Goal: Task Accomplishment & Management: Complete application form

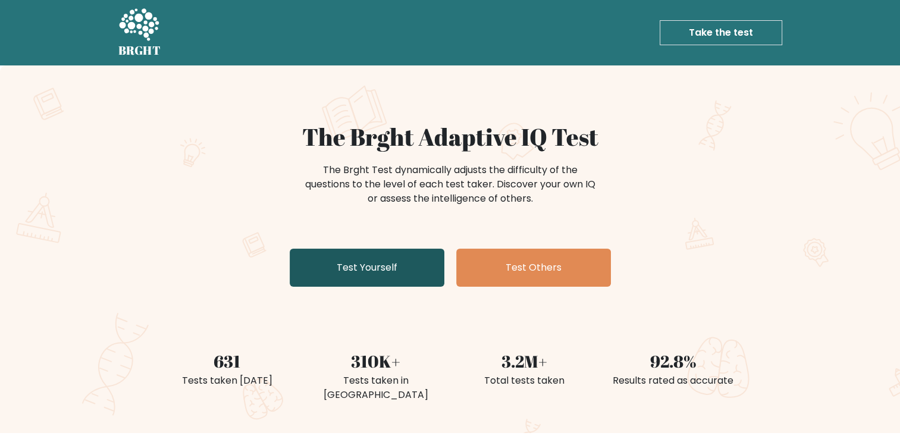
click at [412, 263] on link "Test Yourself" at bounding box center [367, 268] width 155 height 38
click at [337, 264] on link "Test Yourself" at bounding box center [367, 268] width 155 height 38
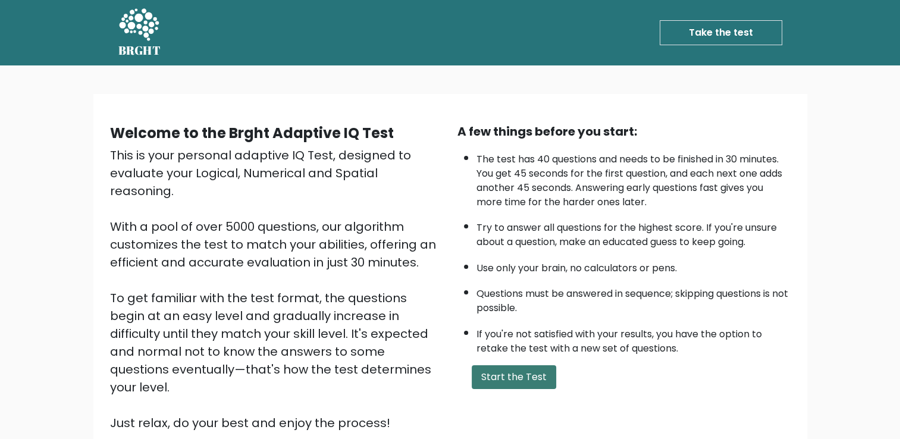
click at [530, 384] on button "Start the Test" at bounding box center [514, 377] width 84 height 24
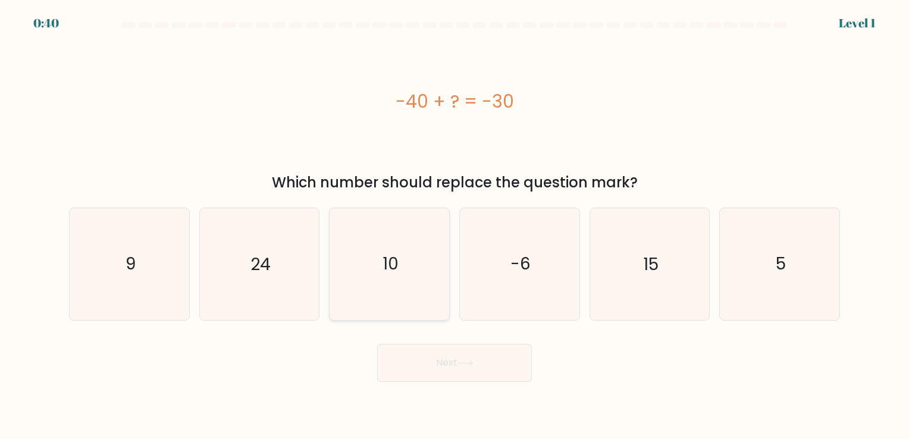
click at [371, 258] on icon "10" at bounding box center [389, 263] width 111 height 111
click at [455, 225] on input "c. 10" at bounding box center [455, 223] width 1 height 6
radio input "true"
click at [437, 349] on button "Next" at bounding box center [454, 363] width 155 height 38
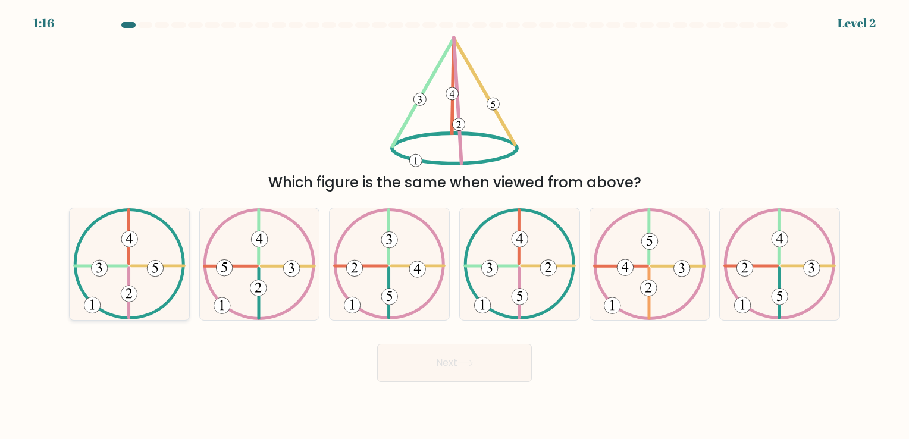
click at [131, 275] on icon at bounding box center [129, 263] width 112 height 111
click at [455, 225] on input "a." at bounding box center [455, 223] width 1 height 6
radio input "true"
click at [452, 367] on button "Next" at bounding box center [454, 363] width 155 height 38
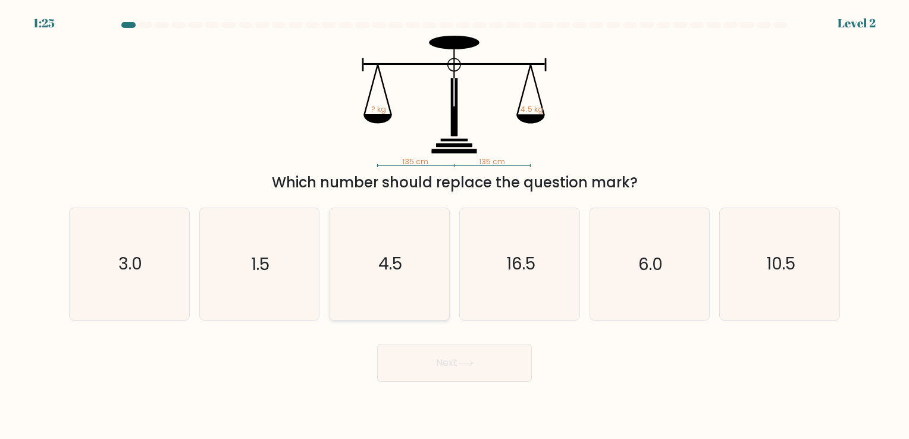
click at [413, 296] on icon "4.5" at bounding box center [389, 263] width 111 height 111
click at [455, 225] on input "c. 4.5" at bounding box center [455, 223] width 1 height 6
radio input "true"
click at [457, 348] on button "Next" at bounding box center [454, 363] width 155 height 38
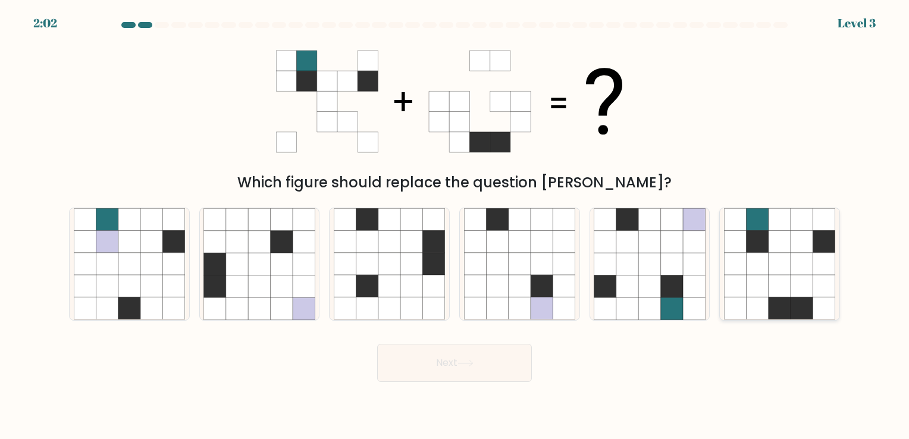
click at [794, 265] on icon at bounding box center [802, 264] width 22 height 22
click at [455, 225] on input "f." at bounding box center [455, 223] width 1 height 6
radio input "true"
click at [496, 369] on button "Next" at bounding box center [454, 363] width 155 height 38
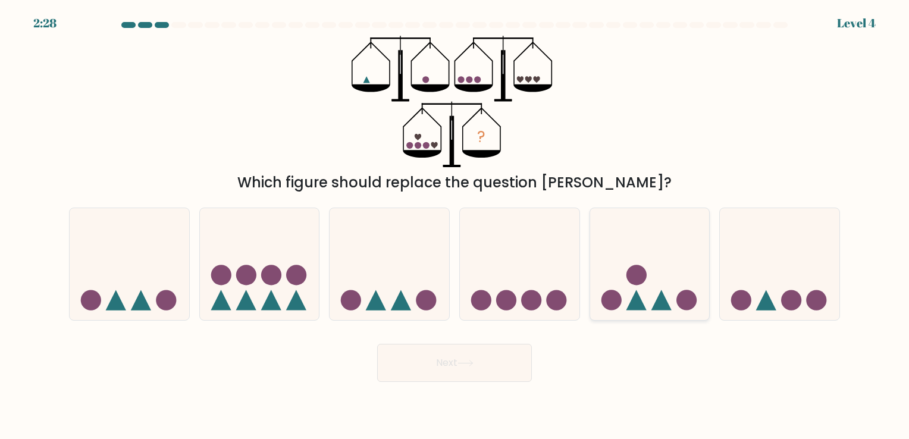
click at [702, 274] on icon at bounding box center [650, 264] width 120 height 99
click at [455, 225] on input "e." at bounding box center [455, 223] width 1 height 6
radio input "true"
click at [494, 363] on button "Next" at bounding box center [454, 363] width 155 height 38
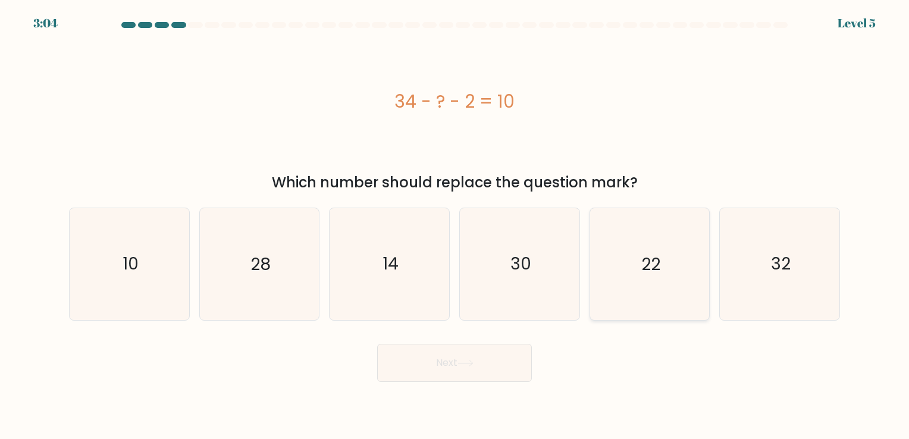
click at [679, 236] on icon "22" at bounding box center [649, 263] width 111 height 111
click at [455, 225] on input "e. 22" at bounding box center [455, 223] width 1 height 6
radio input "true"
click at [488, 359] on button "Next" at bounding box center [454, 363] width 155 height 38
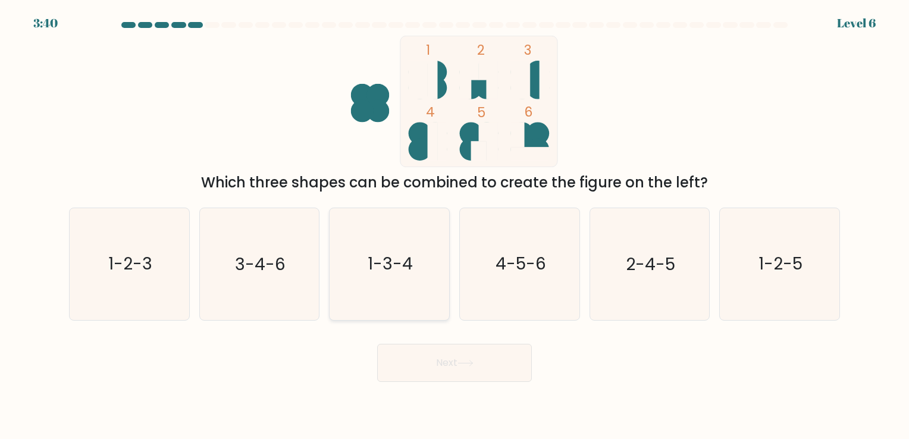
click at [393, 270] on text "1-3-4" at bounding box center [390, 264] width 45 height 23
click at [455, 225] on input "c. 1-3-4" at bounding box center [455, 223] width 1 height 6
radio input "true"
click at [440, 349] on button "Next" at bounding box center [454, 363] width 155 height 38
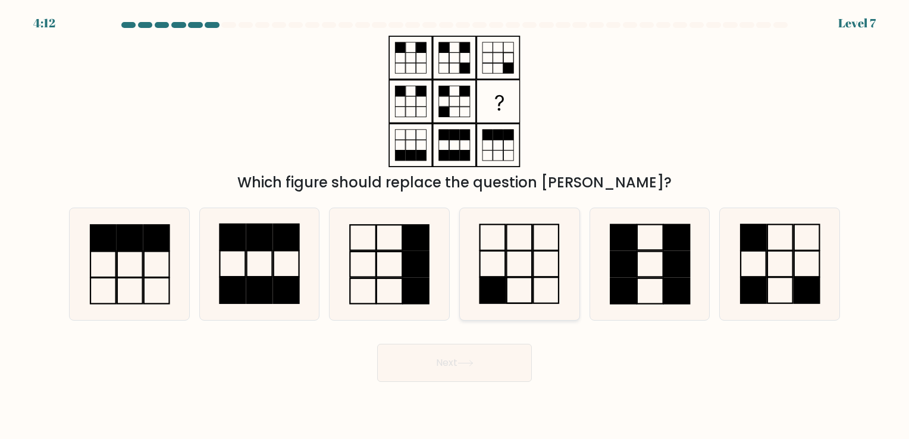
click at [556, 264] on icon at bounding box center [519, 263] width 111 height 111
click at [455, 225] on input "d." at bounding box center [455, 223] width 1 height 6
radio input "true"
click at [471, 355] on button "Next" at bounding box center [454, 363] width 155 height 38
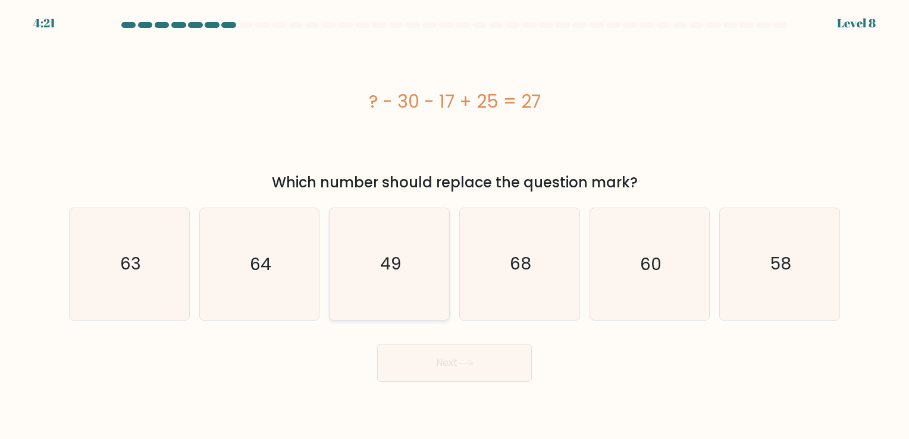
click at [424, 264] on icon "49" at bounding box center [389, 263] width 111 height 111
click at [455, 225] on input "c. 49" at bounding box center [455, 223] width 1 height 6
radio input "true"
click at [459, 360] on button "Next" at bounding box center [454, 363] width 155 height 38
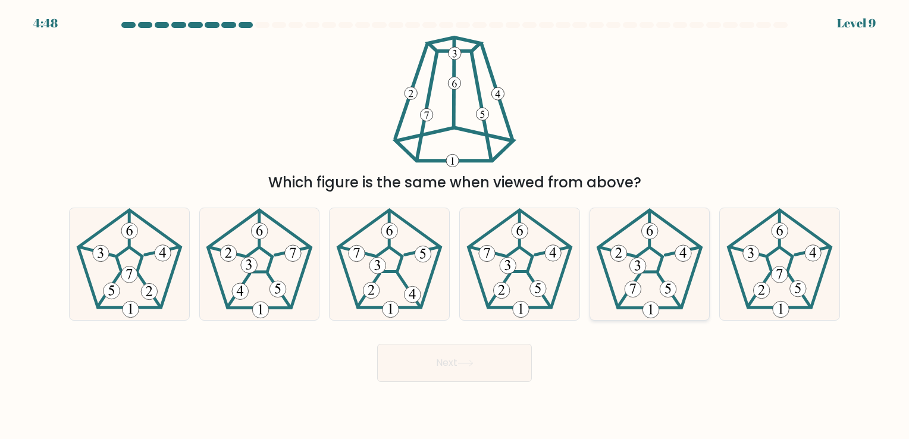
click at [662, 286] on 661 at bounding box center [668, 289] width 16 height 16
click at [455, 225] on input "e." at bounding box center [455, 223] width 1 height 6
radio input "true"
click at [473, 369] on button "Next" at bounding box center [454, 363] width 155 height 38
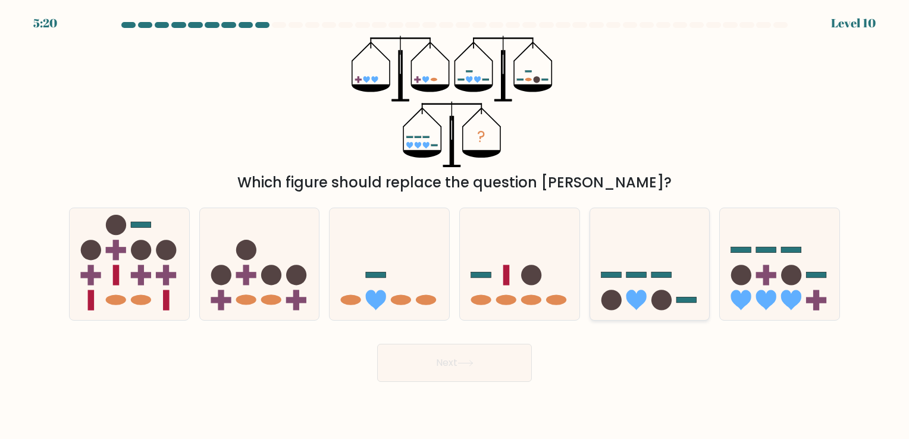
click at [659, 278] on icon at bounding box center [650, 264] width 120 height 99
click at [455, 225] on input "e." at bounding box center [455, 223] width 1 height 6
radio input "true"
click at [495, 356] on button "Next" at bounding box center [454, 363] width 155 height 38
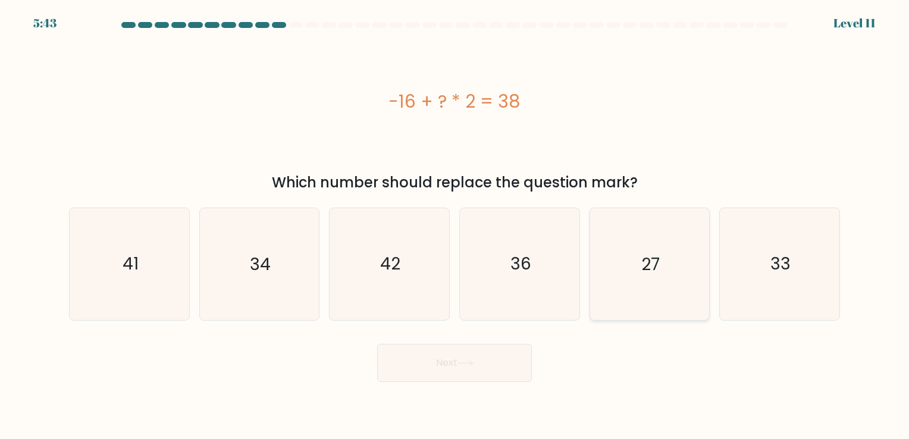
click at [668, 232] on icon "27" at bounding box center [649, 263] width 111 height 111
click at [455, 225] on input "e. 27" at bounding box center [455, 223] width 1 height 6
radio input "true"
click at [469, 364] on icon at bounding box center [465, 363] width 16 height 7
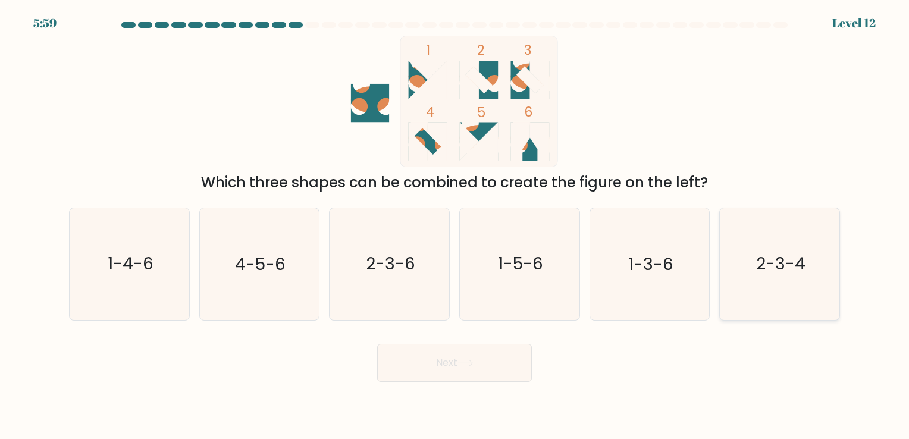
click at [804, 240] on icon "2-3-4" at bounding box center [779, 263] width 111 height 111
click at [455, 225] on input "f. 2-3-4" at bounding box center [455, 223] width 1 height 6
radio input "true"
click at [477, 370] on button "Next" at bounding box center [454, 363] width 155 height 38
click at [446, 362] on button "Next" at bounding box center [454, 363] width 155 height 38
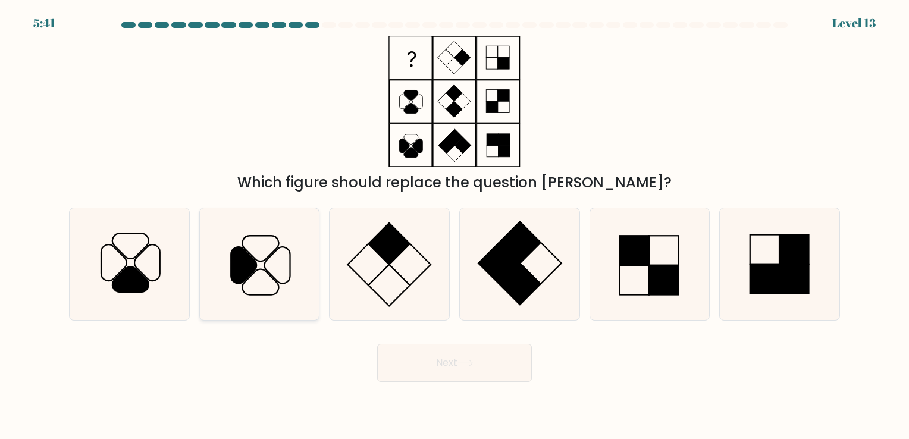
click at [234, 252] on icon at bounding box center [244, 265] width 26 height 36
click at [455, 225] on input "b." at bounding box center [455, 223] width 1 height 6
radio input "true"
click at [431, 368] on button "Next" at bounding box center [454, 363] width 155 height 38
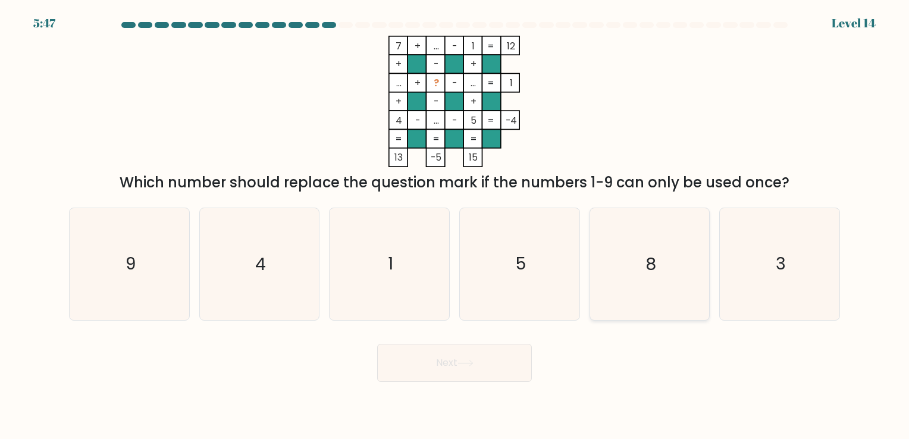
click at [653, 246] on icon "8" at bounding box center [649, 263] width 111 height 111
click at [455, 225] on input "e. 8" at bounding box center [455, 223] width 1 height 6
radio input "true"
click at [472, 361] on icon at bounding box center [465, 363] width 14 height 5
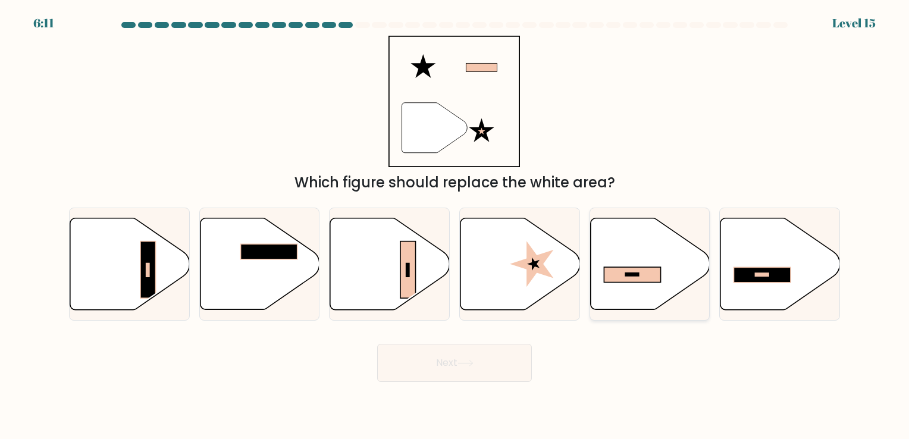
click at [625, 255] on icon at bounding box center [650, 264] width 120 height 92
click at [455, 225] on input "e." at bounding box center [455, 223] width 1 height 6
radio input "true"
click at [446, 365] on button "Next" at bounding box center [454, 363] width 155 height 38
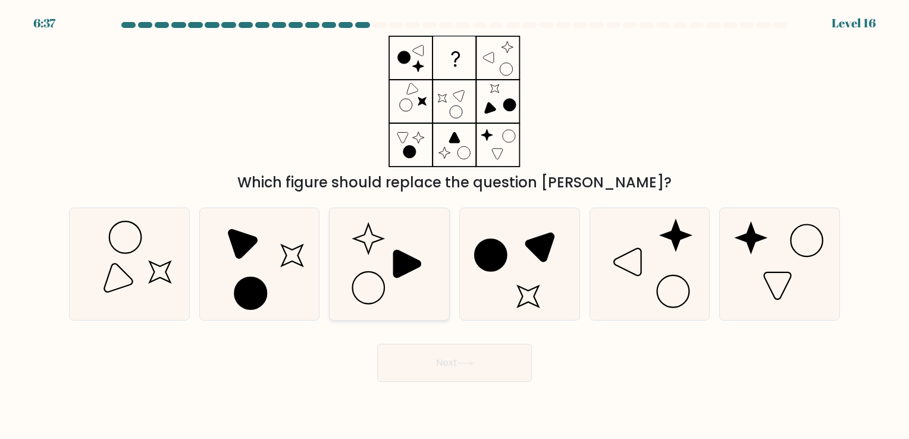
click at [414, 258] on icon at bounding box center [407, 264] width 27 height 27
click at [455, 225] on input "c." at bounding box center [455, 223] width 1 height 6
radio input "true"
click at [452, 365] on button "Next" at bounding box center [454, 363] width 155 height 38
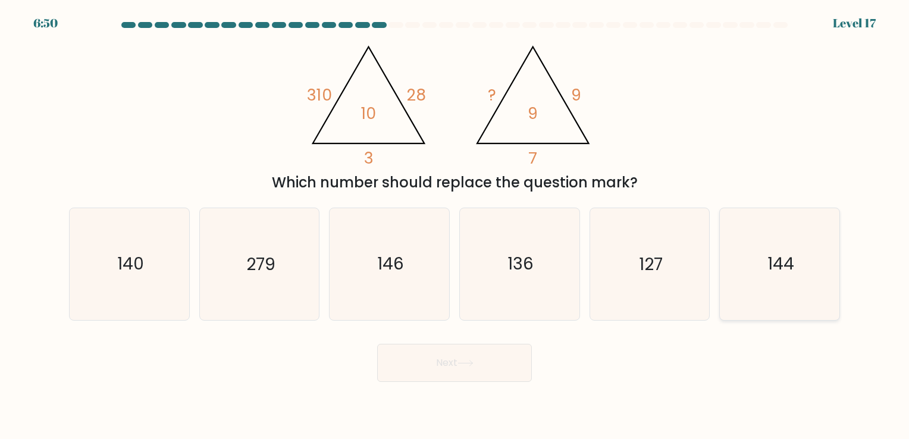
click at [754, 253] on icon "144" at bounding box center [779, 263] width 111 height 111
click at [455, 225] on input "f. 144" at bounding box center [455, 223] width 1 height 6
radio input "true"
click at [495, 360] on button "Next" at bounding box center [454, 363] width 155 height 38
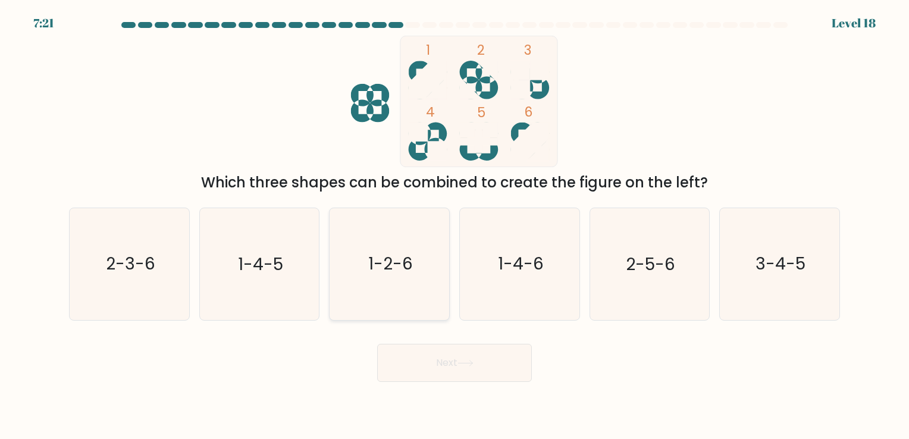
click at [377, 241] on icon "1-2-6" at bounding box center [389, 263] width 111 height 111
click at [455, 225] on input "c. 1-2-6" at bounding box center [455, 223] width 1 height 6
radio input "true"
click at [438, 365] on button "Next" at bounding box center [454, 363] width 155 height 38
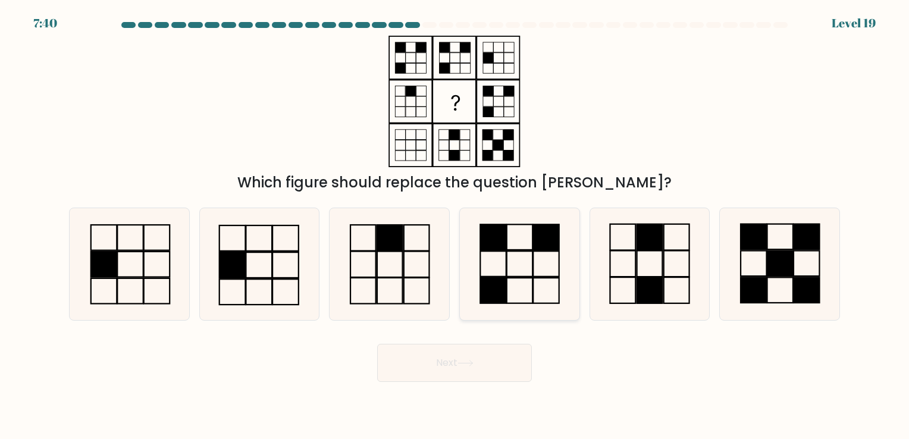
click at [515, 245] on icon at bounding box center [519, 263] width 111 height 111
click at [455, 225] on input "d." at bounding box center [455, 223] width 1 height 6
radio input "true"
click at [453, 362] on button "Next" at bounding box center [454, 363] width 155 height 38
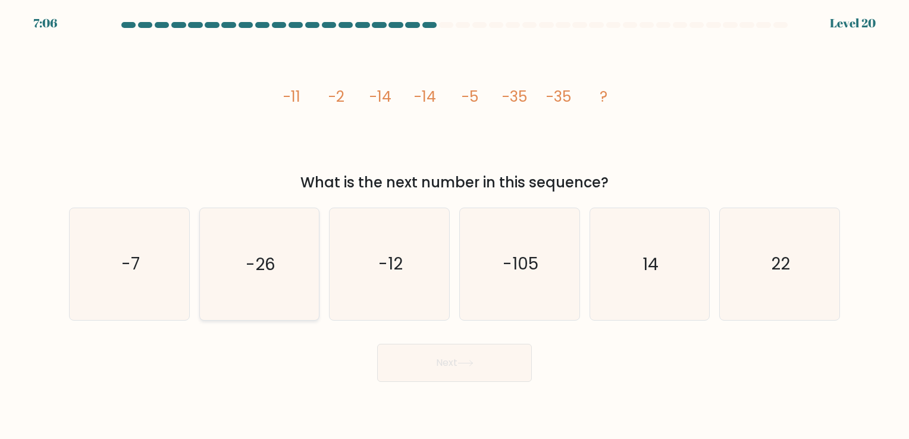
click at [242, 262] on icon "-26" at bounding box center [258, 263] width 111 height 111
click at [455, 225] on input "b. -26" at bounding box center [455, 223] width 1 height 6
radio input "true"
click at [459, 363] on button "Next" at bounding box center [454, 363] width 155 height 38
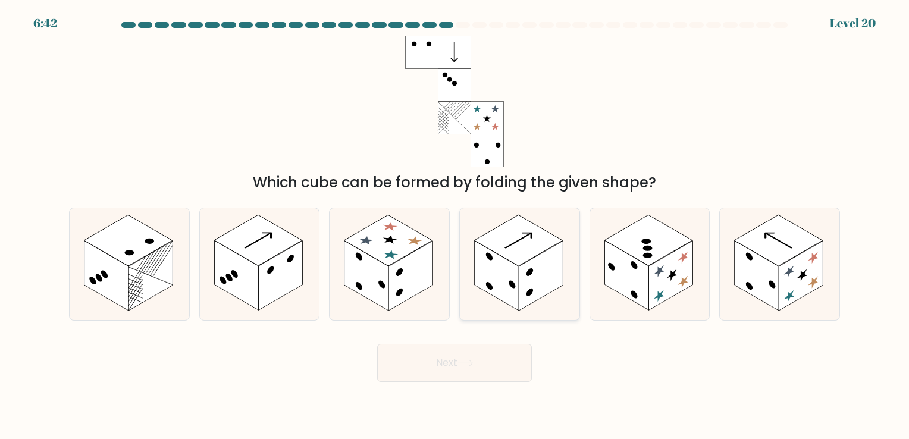
click at [528, 268] on rect at bounding box center [541, 276] width 44 height 70
click at [455, 225] on input "d." at bounding box center [455, 223] width 1 height 6
radio input "true"
click at [491, 358] on button "Next" at bounding box center [454, 363] width 155 height 38
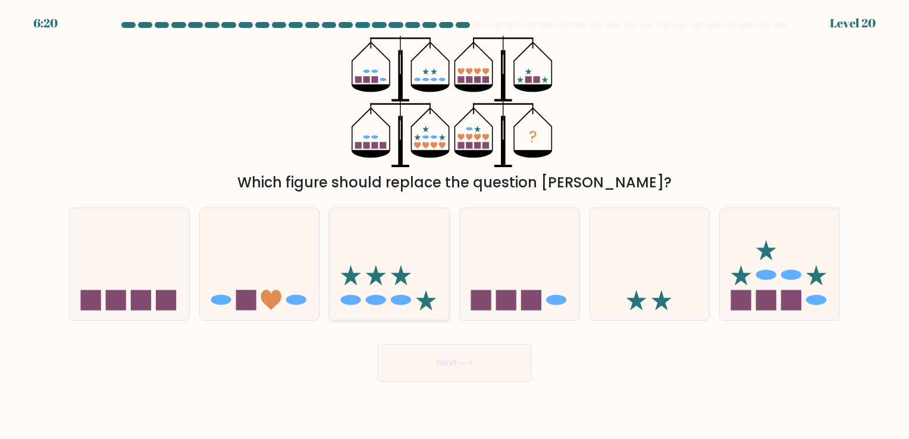
click at [389, 259] on icon at bounding box center [390, 264] width 120 height 99
click at [455, 225] on input "c." at bounding box center [455, 223] width 1 height 6
radio input "true"
click at [505, 365] on button "Next" at bounding box center [454, 363] width 155 height 38
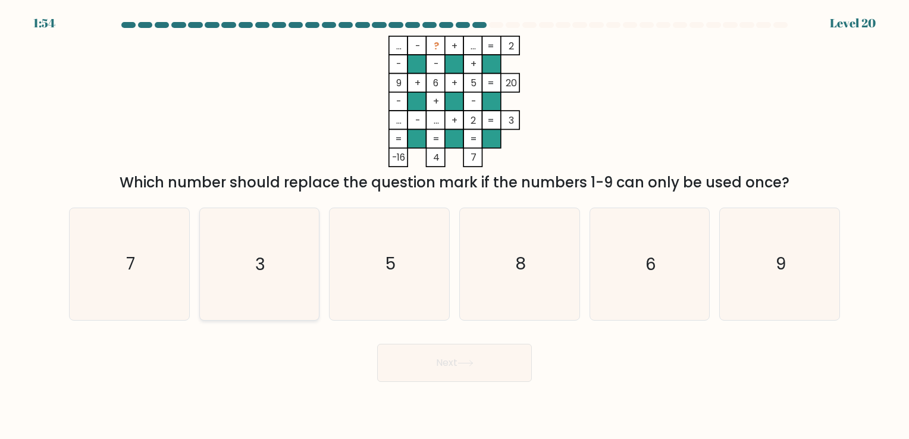
click at [257, 256] on text "3" at bounding box center [260, 264] width 10 height 23
click at [455, 225] on input "b. 3" at bounding box center [455, 223] width 1 height 6
radio input "true"
click at [469, 365] on icon at bounding box center [465, 363] width 16 height 7
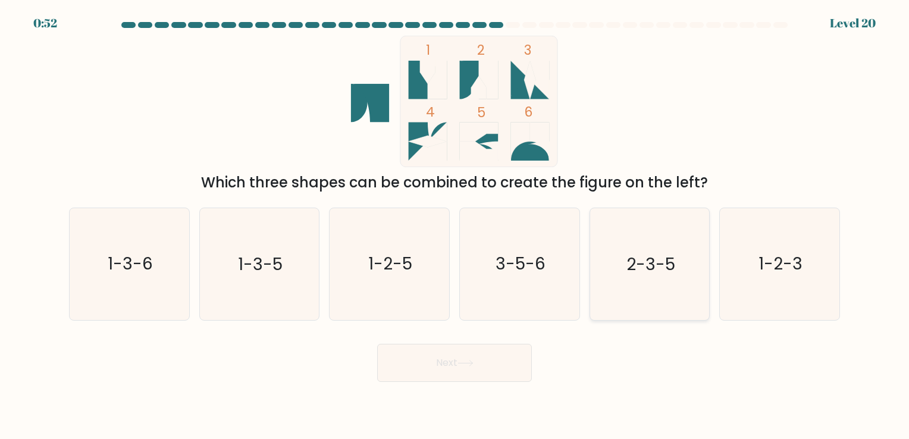
click at [656, 258] on text "2-3-5" at bounding box center [650, 264] width 49 height 23
click at [455, 225] on input "e. 2-3-5" at bounding box center [455, 223] width 1 height 6
radio input "true"
click at [474, 361] on icon at bounding box center [465, 363] width 16 height 7
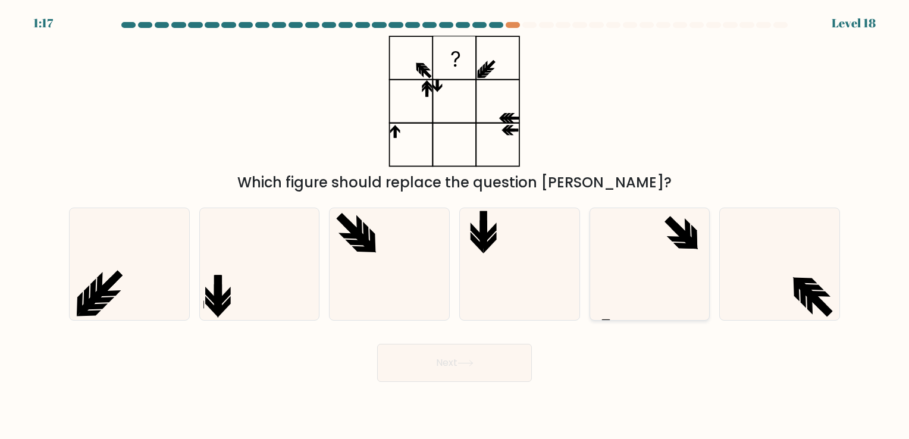
click at [653, 234] on icon at bounding box center [649, 263] width 111 height 111
click at [455, 225] on input "e." at bounding box center [455, 223] width 1 height 6
radio input "true"
click at [444, 362] on button "Next" at bounding box center [454, 363] width 155 height 38
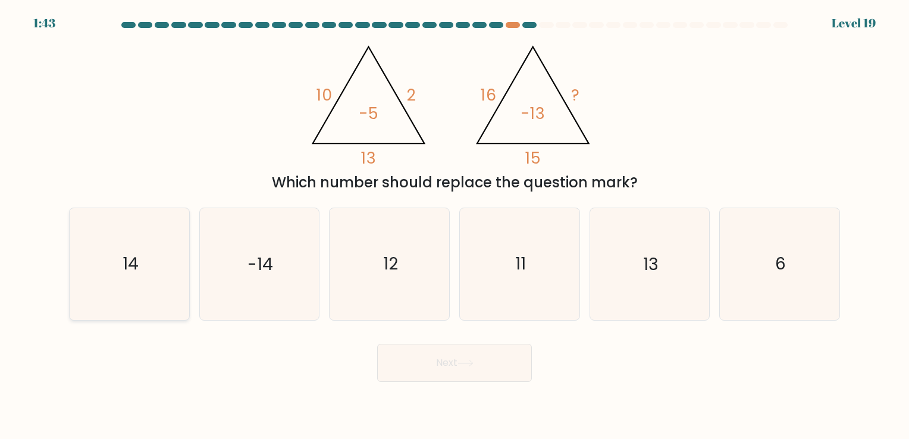
click at [165, 259] on icon "14" at bounding box center [129, 263] width 111 height 111
click at [455, 225] on input "a. 14" at bounding box center [455, 223] width 1 height 6
radio input "true"
click at [495, 365] on button "Next" at bounding box center [454, 363] width 155 height 38
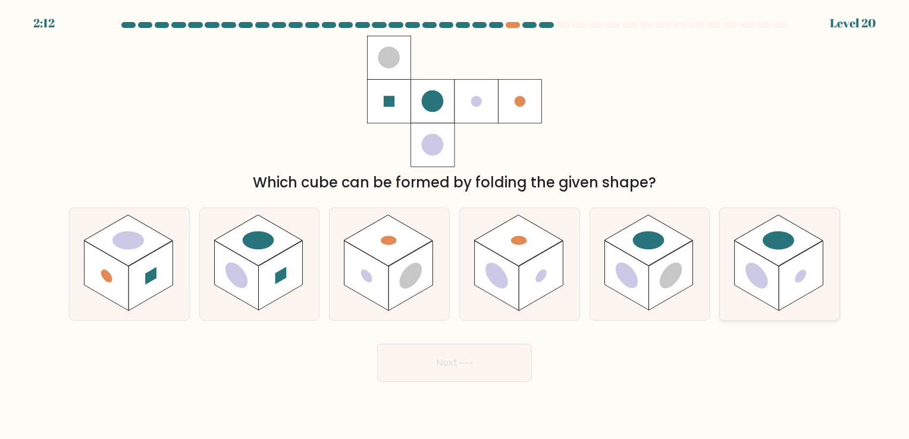
click at [825, 256] on icon at bounding box center [780, 263] width 120 height 111
click at [455, 225] on input "f." at bounding box center [455, 223] width 1 height 6
radio input "true"
click at [466, 366] on icon at bounding box center [465, 363] width 16 height 7
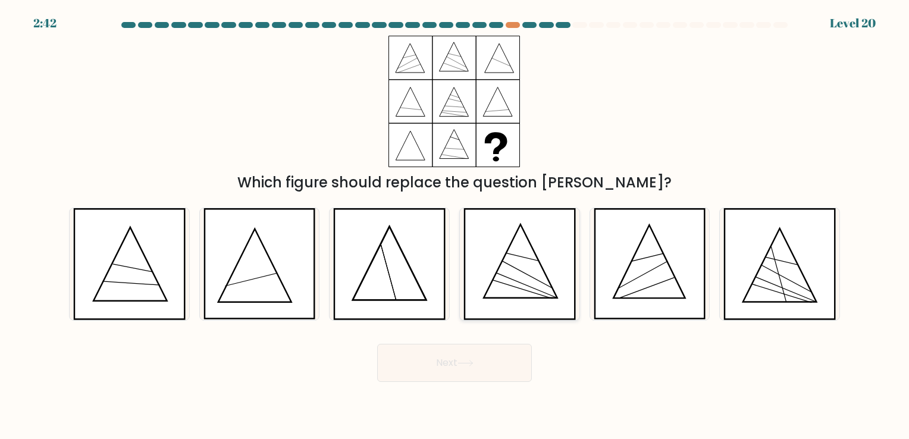
click at [529, 269] on icon at bounding box center [519, 263] width 112 height 111
click at [455, 225] on input "d." at bounding box center [455, 223] width 1 height 6
radio input "true"
click at [474, 361] on icon at bounding box center [465, 363] width 16 height 7
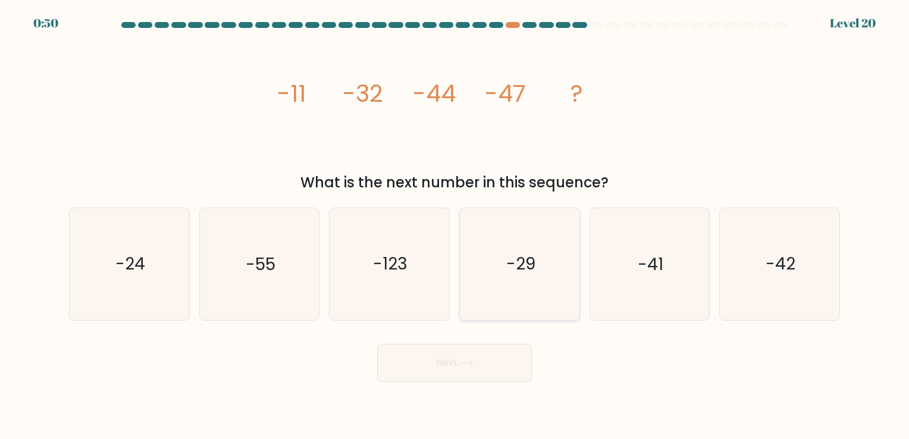
click at [510, 266] on text "-29" at bounding box center [520, 264] width 29 height 23
click at [455, 225] on input "d. -29" at bounding box center [455, 223] width 1 height 6
radio input "true"
click at [459, 356] on button "Next" at bounding box center [454, 363] width 155 height 38
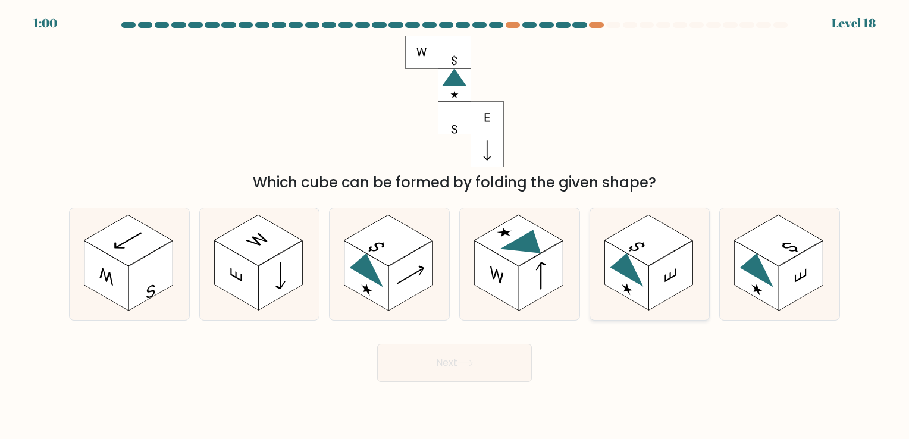
click at [658, 280] on rect at bounding box center [670, 276] width 44 height 70
click at [455, 225] on input "e." at bounding box center [455, 223] width 1 height 6
radio input "true"
click at [474, 362] on icon at bounding box center [465, 363] width 16 height 7
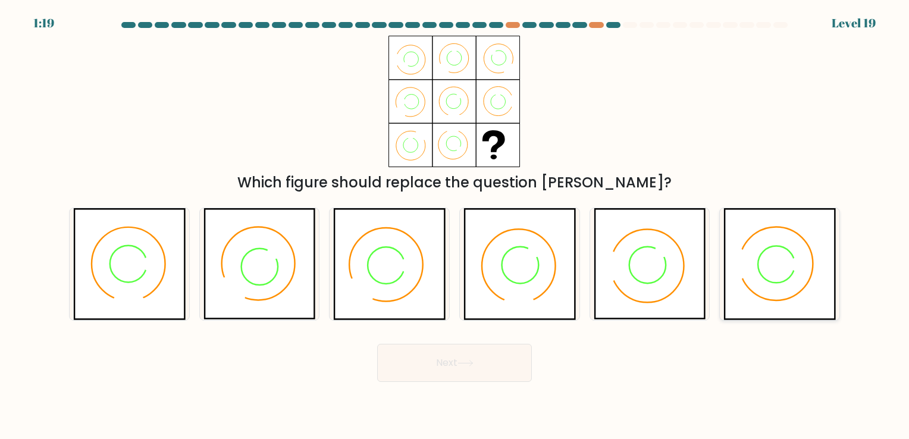
click at [801, 268] on icon at bounding box center [779, 263] width 112 height 111
click at [455, 225] on input "f." at bounding box center [455, 223] width 1 height 6
radio input "true"
click at [485, 366] on button "Next" at bounding box center [454, 363] width 155 height 38
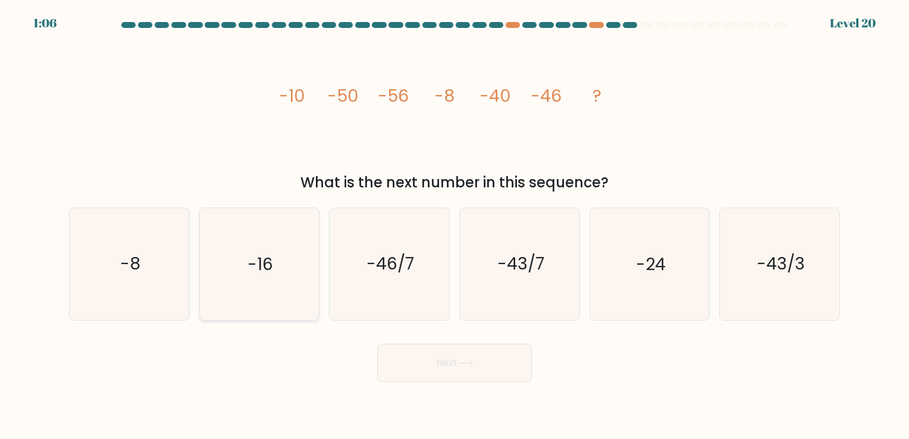
click at [262, 263] on text "-16" at bounding box center [260, 264] width 26 height 23
click at [455, 225] on input "b. -16" at bounding box center [455, 223] width 1 height 6
radio input "true"
click at [469, 361] on icon at bounding box center [465, 363] width 16 height 7
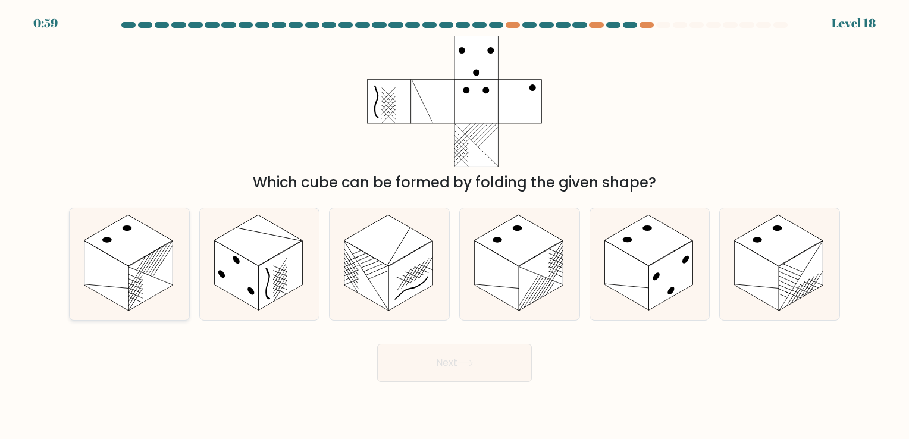
click at [99, 255] on rect at bounding box center [106, 276] width 44 height 70
click at [455, 225] on input "a." at bounding box center [455, 223] width 1 height 6
radio input "true"
click at [499, 370] on button "Next" at bounding box center [454, 363] width 155 height 38
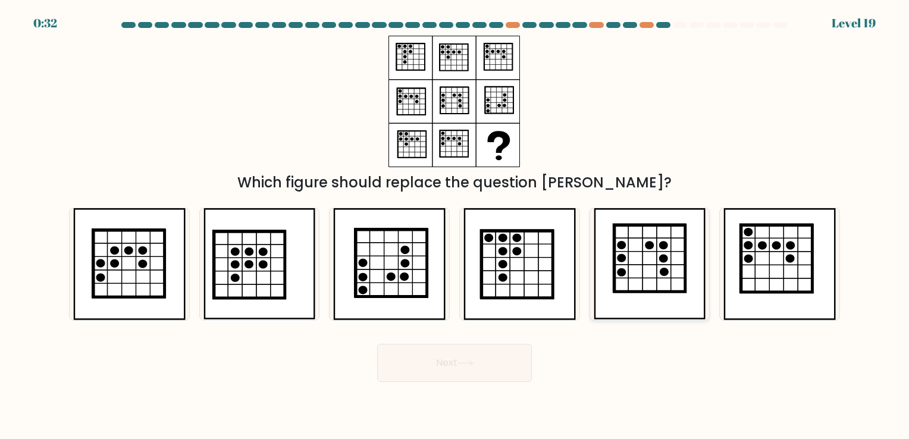
click at [615, 246] on icon at bounding box center [650, 258] width 71 height 67
click at [455, 225] on input "e." at bounding box center [455, 223] width 1 height 6
radio input "true"
click at [464, 355] on button "Next" at bounding box center [454, 363] width 155 height 38
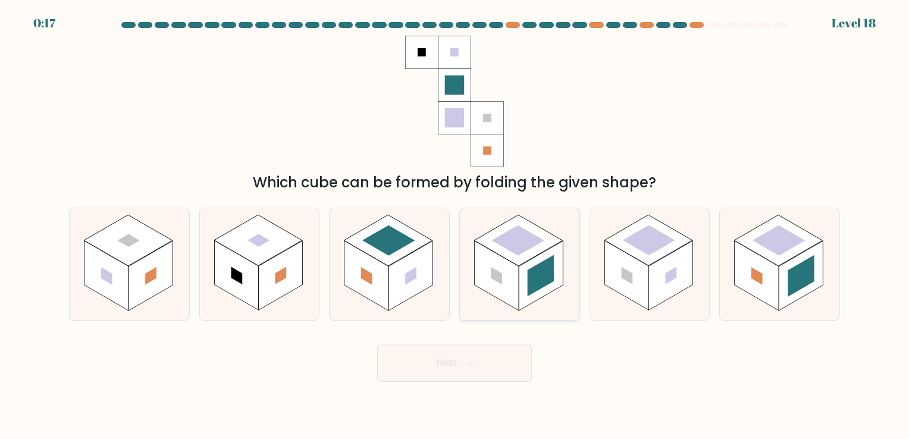
click at [529, 270] on rect at bounding box center [540, 276] width 26 height 42
click at [455, 225] on input "d." at bounding box center [455, 223] width 1 height 6
radio input "true"
click at [474, 361] on icon at bounding box center [465, 363] width 16 height 7
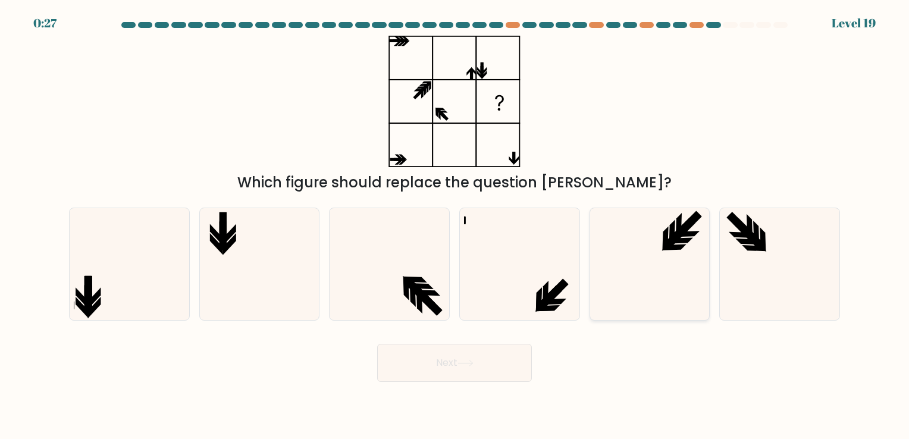
click at [660, 262] on icon at bounding box center [649, 263] width 111 height 111
click at [455, 225] on input "e." at bounding box center [455, 223] width 1 height 6
radio input "true"
click at [480, 369] on button "Next" at bounding box center [454, 363] width 155 height 38
click at [458, 356] on button "Next" at bounding box center [454, 363] width 155 height 38
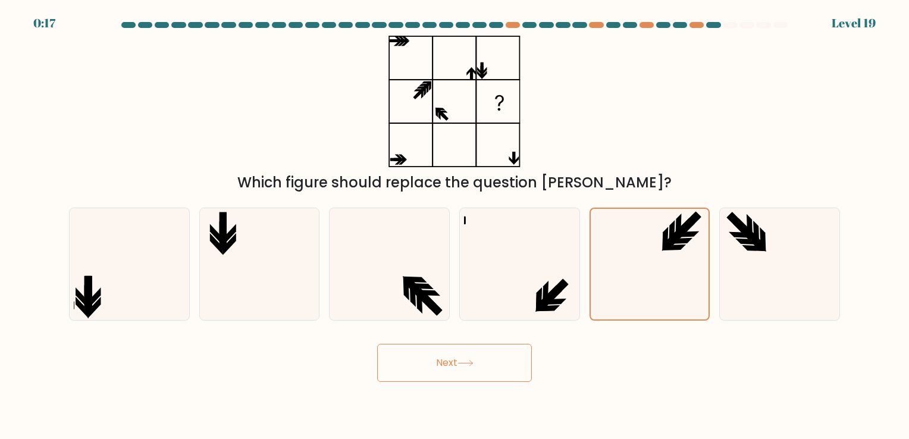
click at [457, 366] on button "Next" at bounding box center [454, 363] width 155 height 38
click at [464, 368] on button "Next" at bounding box center [454, 363] width 155 height 38
click at [458, 356] on button "Next" at bounding box center [454, 363] width 155 height 38
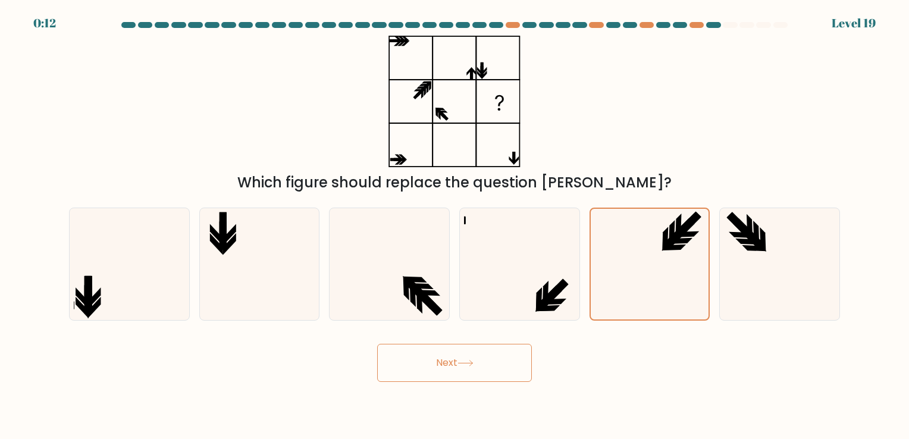
click at [449, 360] on button "Next" at bounding box center [454, 363] width 155 height 38
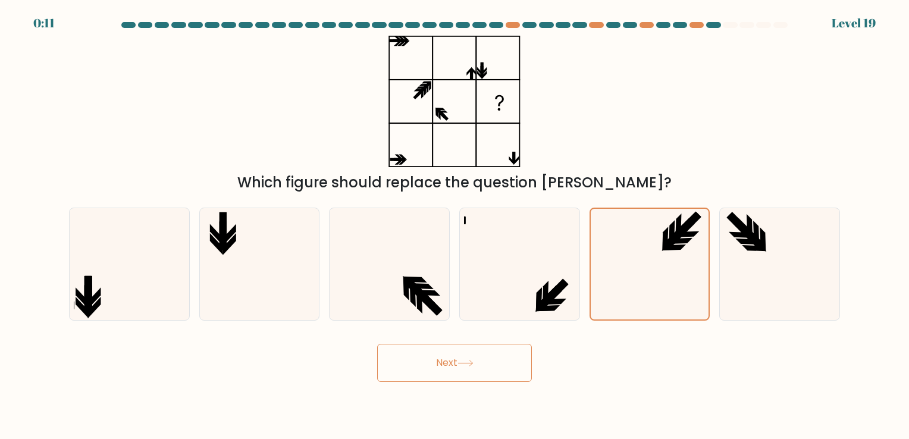
click at [449, 360] on button "Next" at bounding box center [454, 363] width 155 height 38
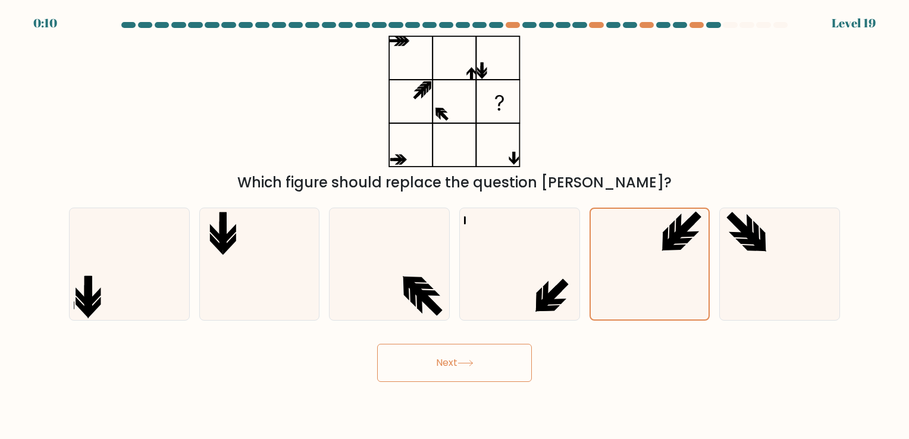
click at [449, 360] on button "Next" at bounding box center [454, 363] width 155 height 38
click at [469, 377] on button "Next" at bounding box center [454, 363] width 155 height 38
click at [377, 344] on button "Next" at bounding box center [454, 363] width 155 height 38
click at [454, 362] on button "Next" at bounding box center [454, 363] width 155 height 38
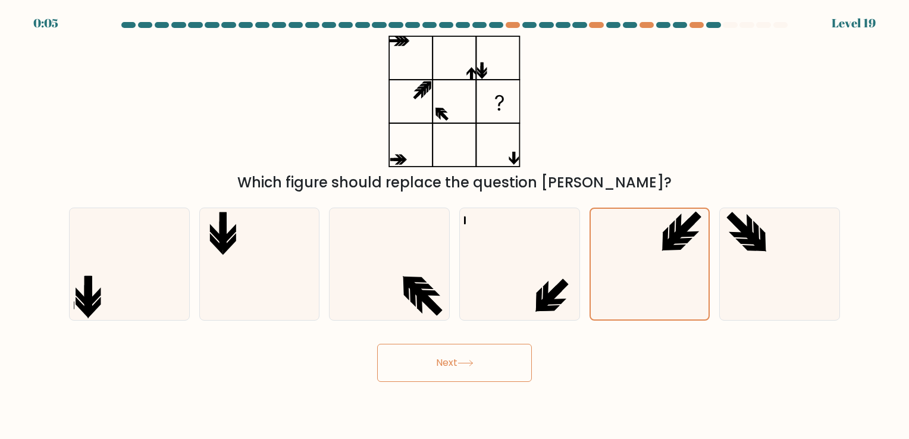
click at [454, 362] on button "Next" at bounding box center [454, 363] width 155 height 38
click at [381, 355] on button "Next" at bounding box center [454, 363] width 155 height 38
click at [666, 235] on icon at bounding box center [665, 239] width 6 height 24
click at [455, 225] on input "e." at bounding box center [455, 223] width 1 height 6
click at [387, 358] on button "Next" at bounding box center [454, 363] width 155 height 38
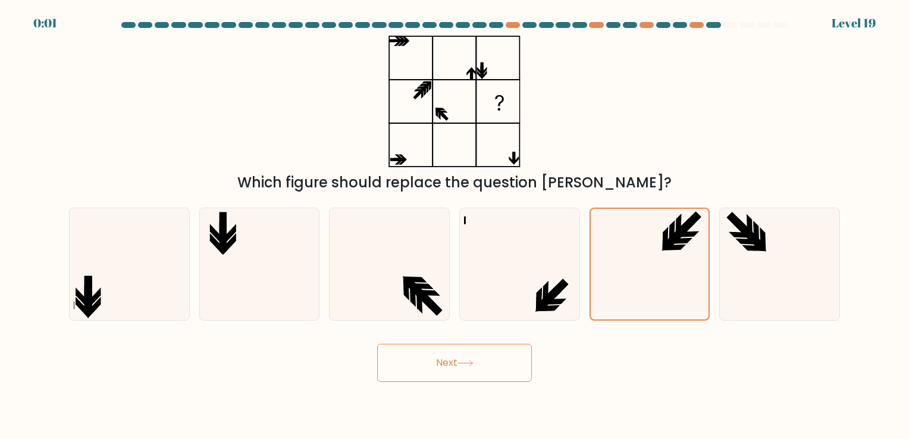
click at [485, 364] on button "Next" at bounding box center [454, 363] width 155 height 38
click at [420, 358] on button "Next" at bounding box center [454, 363] width 155 height 38
click at [422, 359] on div "Next" at bounding box center [454, 358] width 785 height 47
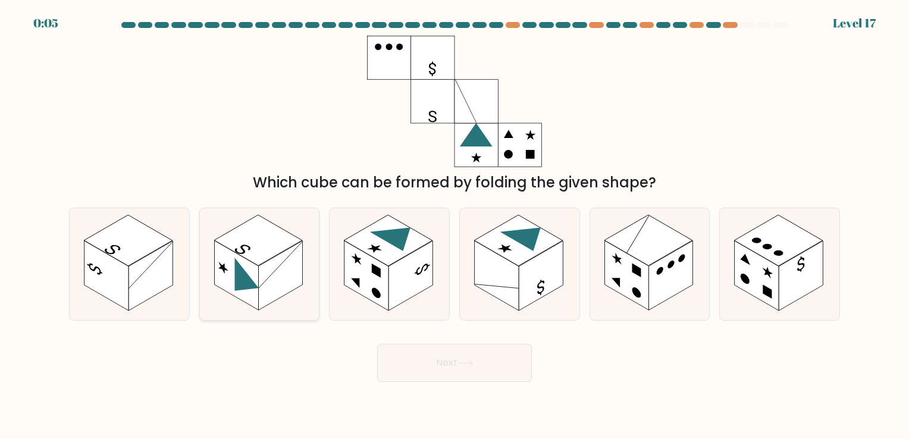
click at [274, 277] on rect at bounding box center [280, 276] width 44 height 70
click at [455, 225] on input "b." at bounding box center [455, 223] width 1 height 6
radio input "true"
click at [466, 363] on icon at bounding box center [465, 363] width 16 height 7
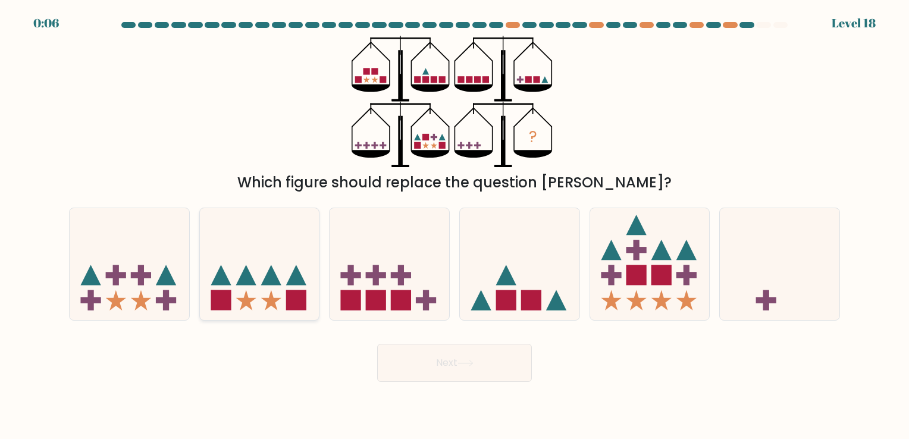
click at [278, 281] on icon at bounding box center [271, 275] width 20 height 20
click at [455, 225] on input "b." at bounding box center [455, 223] width 1 height 6
radio input "true"
click at [453, 361] on button "Next" at bounding box center [454, 363] width 155 height 38
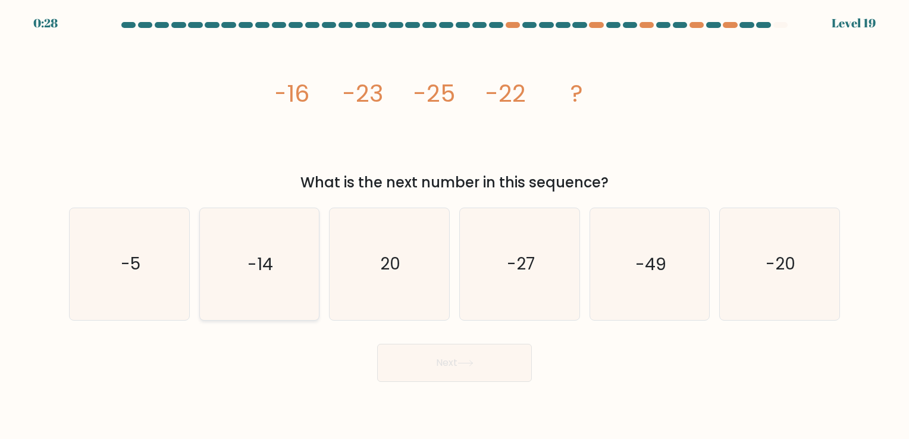
click at [229, 289] on icon "-14" at bounding box center [258, 263] width 111 height 111
click at [455, 225] on input "b. -14" at bounding box center [455, 223] width 1 height 6
radio input "true"
click at [421, 349] on button "Next" at bounding box center [454, 363] width 155 height 38
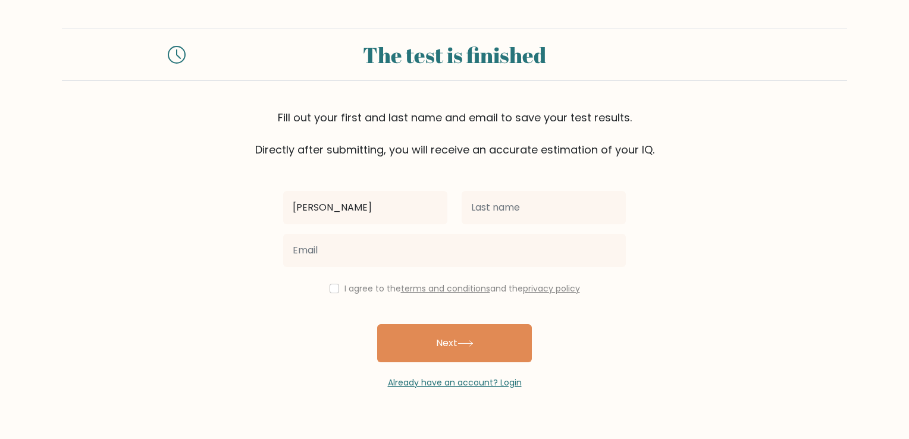
type input "[PERSON_NAME]"
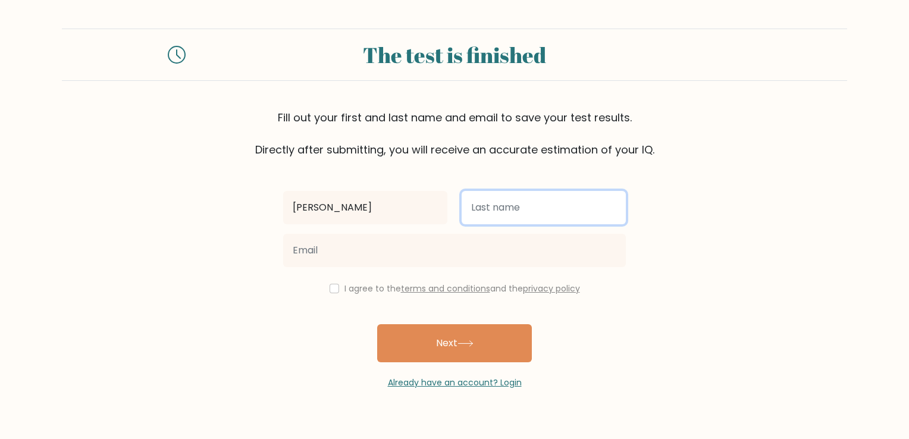
click at [504, 221] on input "text" at bounding box center [544, 207] width 164 height 33
type input "colorm"
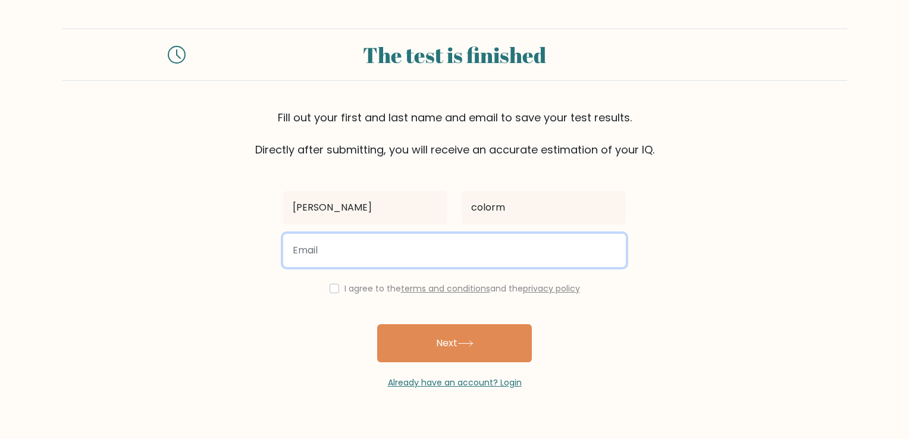
click at [481, 259] on input "email" at bounding box center [454, 250] width 343 height 33
type input "[EMAIL_ADDRESS][DOMAIN_NAME]"
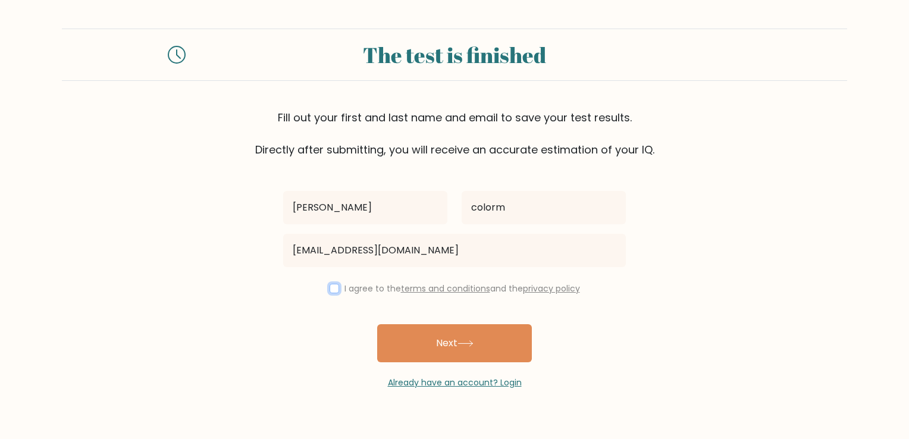
click at [330, 286] on input "checkbox" at bounding box center [335, 289] width 10 height 10
checkbox input "true"
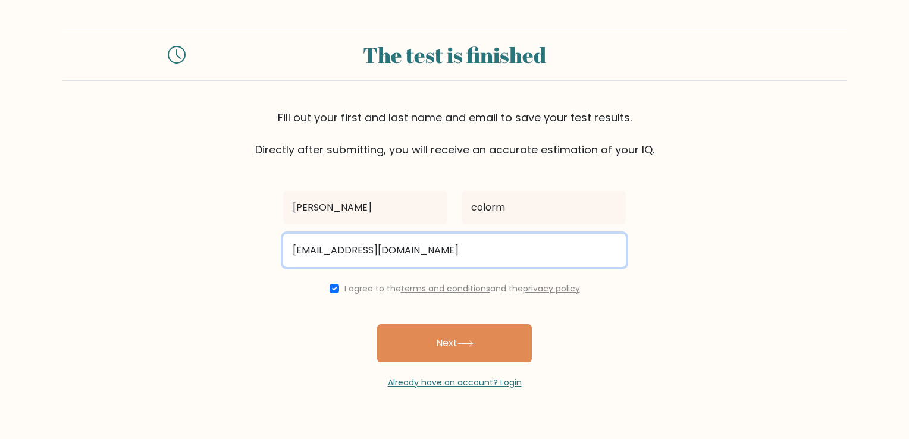
click at [355, 249] on input "[EMAIL_ADDRESS][DOMAIN_NAME]" at bounding box center [454, 250] width 343 height 33
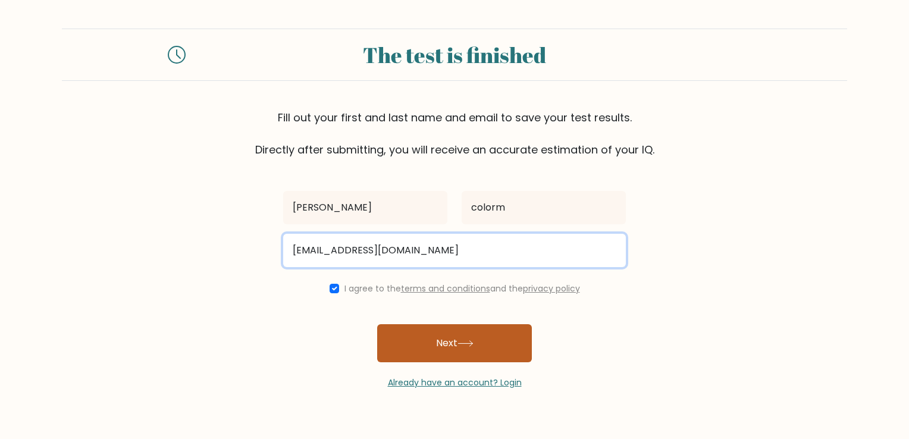
type input "[EMAIL_ADDRESS][DOMAIN_NAME]"
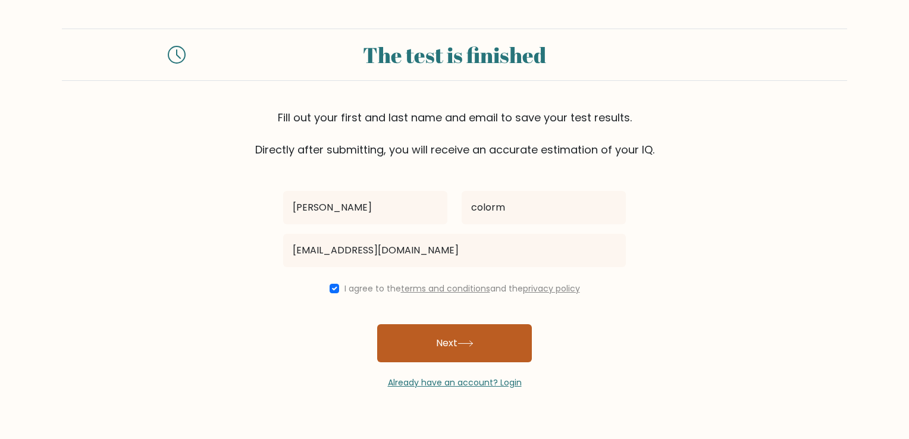
click at [409, 355] on button "Next" at bounding box center [454, 343] width 155 height 38
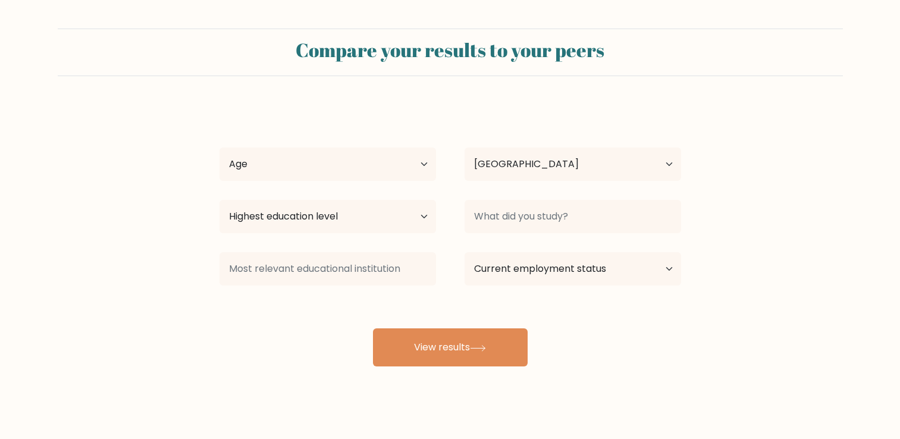
select select "IN"
click at [418, 153] on select "Age Under 18 years old 18-24 years old 25-34 years old 35-44 years old 45-54 ye…" at bounding box center [328, 164] width 217 height 33
select select "min_18"
click at [220, 148] on select "Age Under 18 years old 18-24 years old 25-34 years old 35-44 years old 45-54 ye…" at bounding box center [328, 164] width 217 height 33
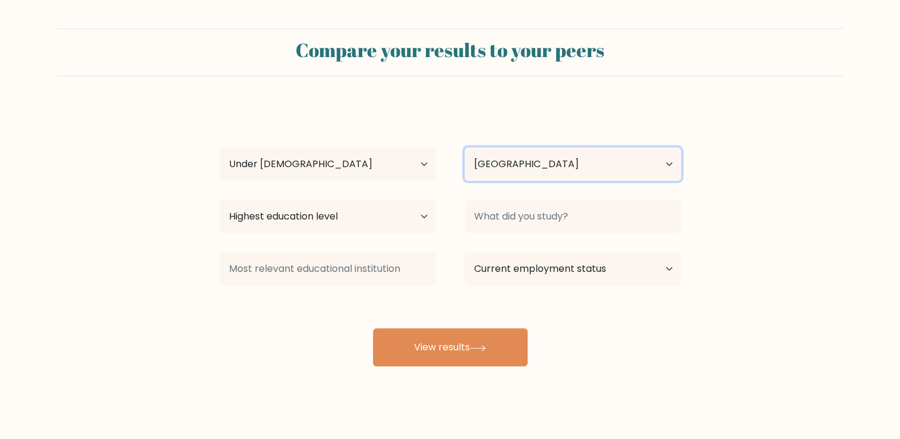
click at [515, 168] on select "Country Afghanistan Albania Algeria American Samoa Andorra Angola Anguilla Anta…" at bounding box center [573, 164] width 217 height 33
click at [203, 165] on form "Compare your results to your peers kushmakar singh kasushik colorm Age Under 18…" at bounding box center [450, 198] width 900 height 338
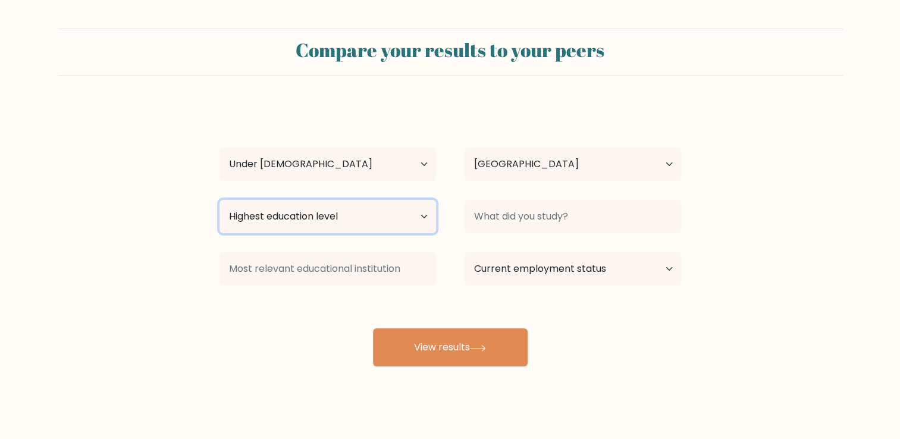
click at [302, 216] on select "Highest education level No schooling Primary Lower Secondary Upper Secondary Oc…" at bounding box center [328, 216] width 217 height 33
select select "upper_secondary"
click at [220, 200] on select "Highest education level No schooling Primary Lower Secondary Upper Secondary Oc…" at bounding box center [328, 216] width 217 height 33
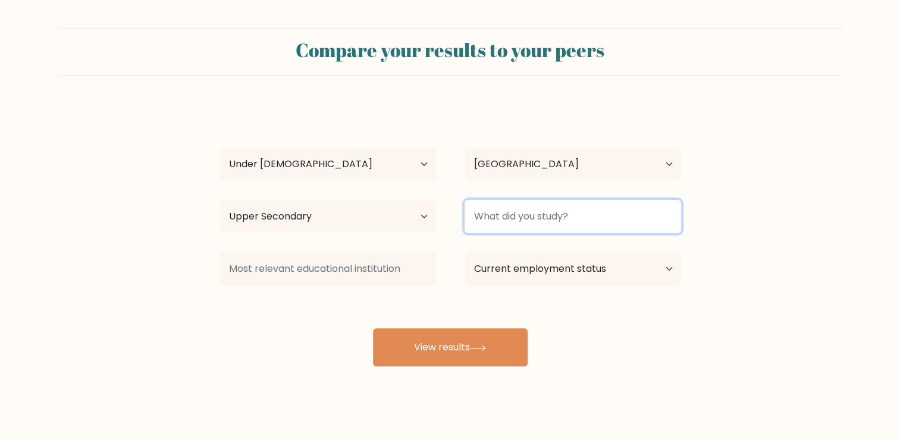
click at [579, 211] on input at bounding box center [573, 216] width 217 height 33
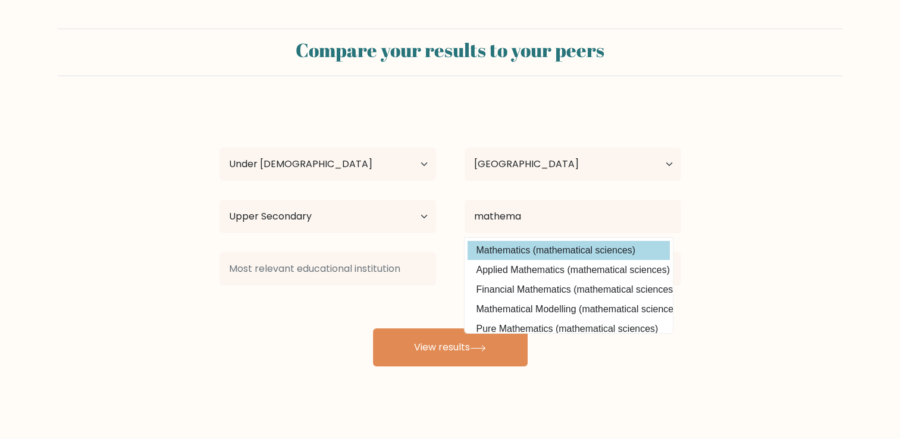
click at [573, 254] on option "Mathematics (mathematical sciences)" at bounding box center [569, 250] width 202 height 19
type input "Mathematics"
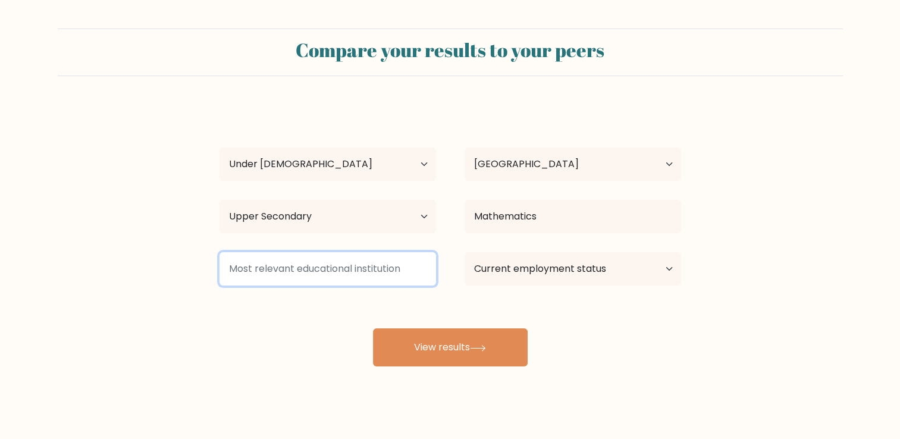
click at [377, 268] on input at bounding box center [328, 268] width 217 height 33
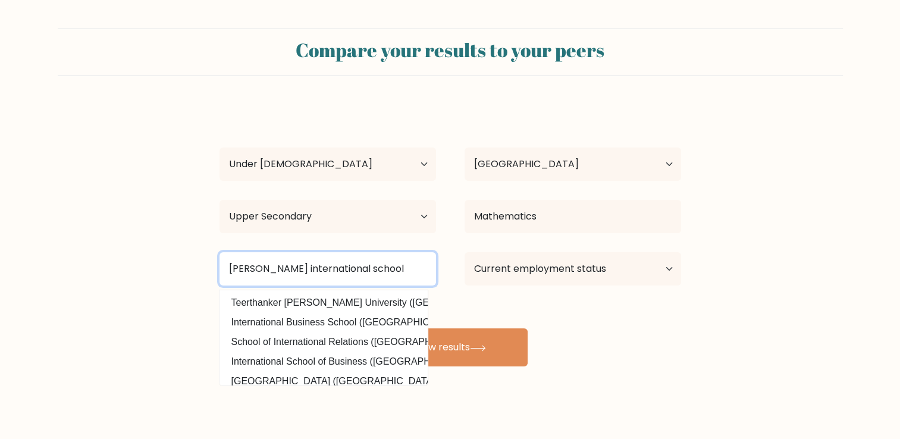
type input "mahaveer international school"
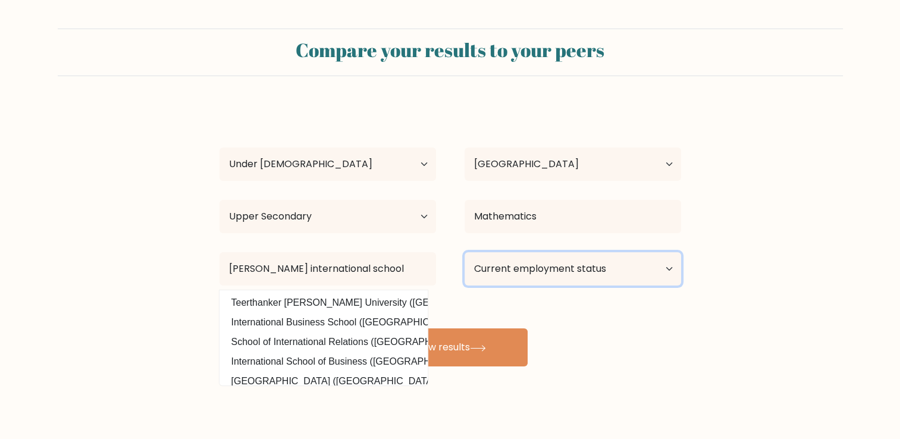
click at [563, 255] on select "Current employment status Employed Student Retired Other / prefer not to answer" at bounding box center [573, 268] width 217 height 33
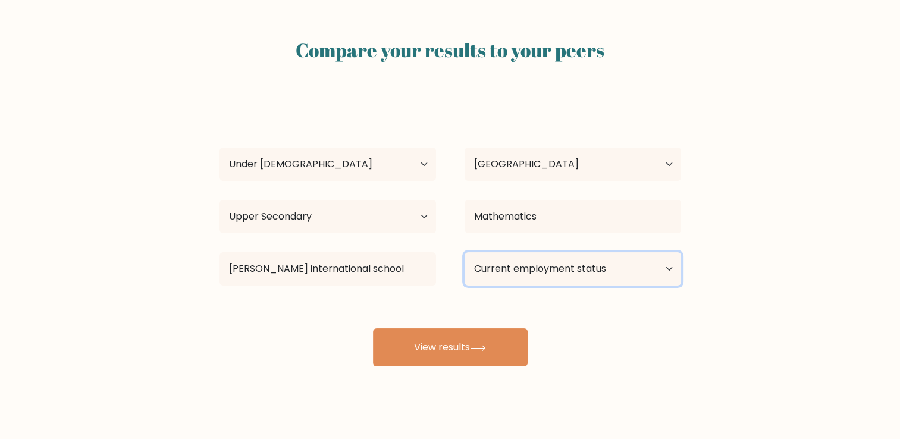
select select "student"
click at [465, 252] on select "Current employment status Employed Student Retired Other / prefer not to answer" at bounding box center [573, 268] width 217 height 33
click at [492, 366] on div "Compare your results to your peers kushmakar singh kasushik colorm Age Under 18…" at bounding box center [450, 225] width 900 height 451
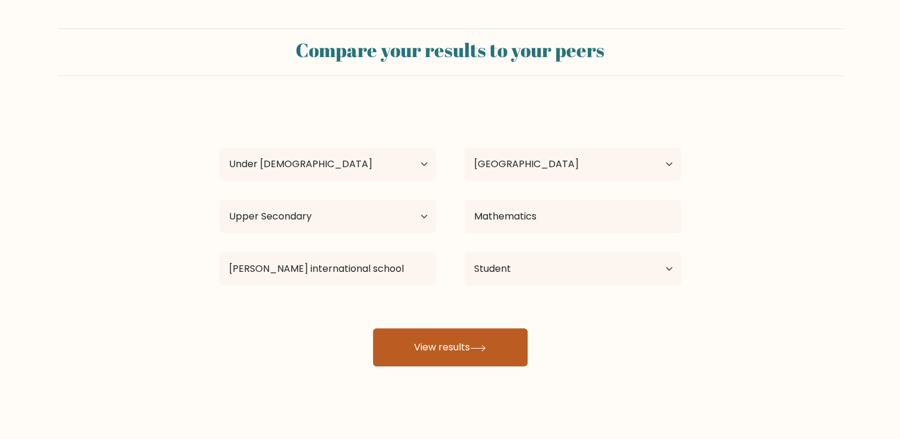
click at [488, 361] on button "View results" at bounding box center [450, 347] width 155 height 38
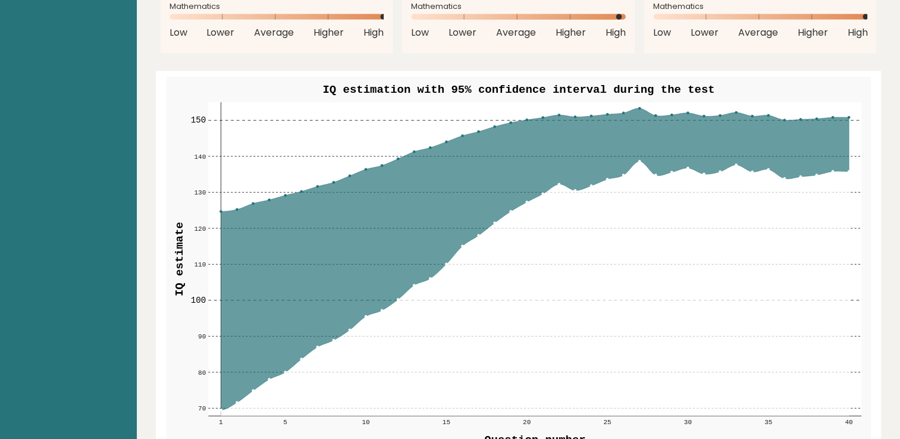
scroll to position [1345, 0]
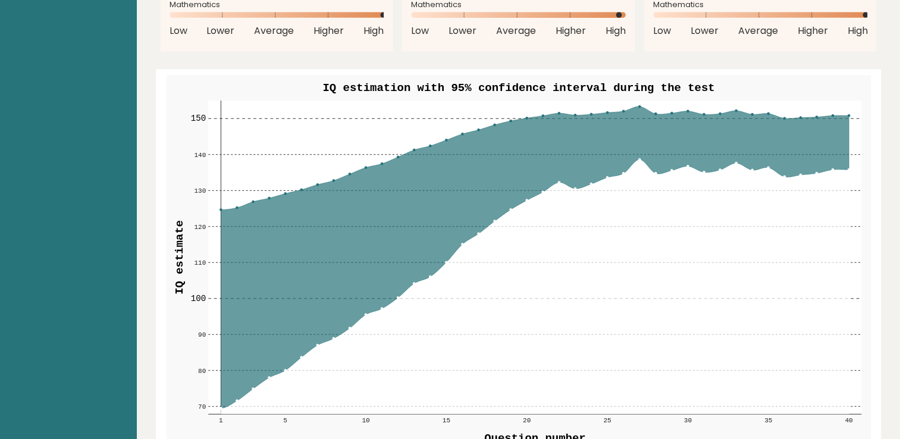
click at [202, 123] on text "150" at bounding box center [197, 119] width 15 height 10
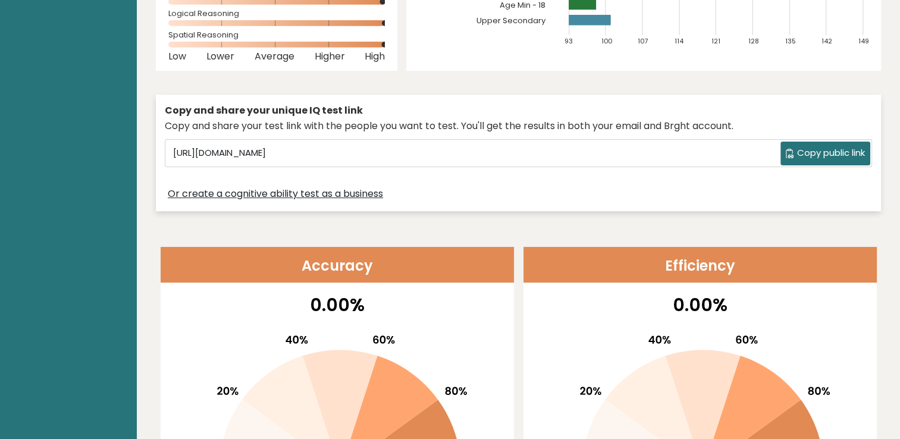
scroll to position [0, 0]
